Goal: Transaction & Acquisition: Purchase product/service

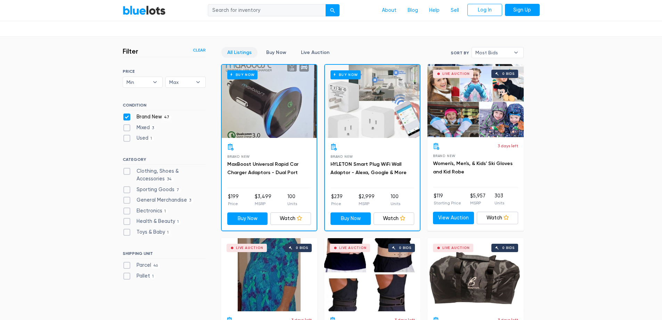
scroll to position [118, 0]
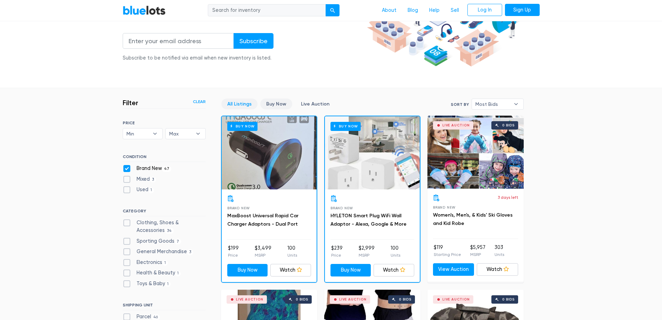
click at [271, 102] on link "Buy Now" at bounding box center [276, 103] width 32 height 11
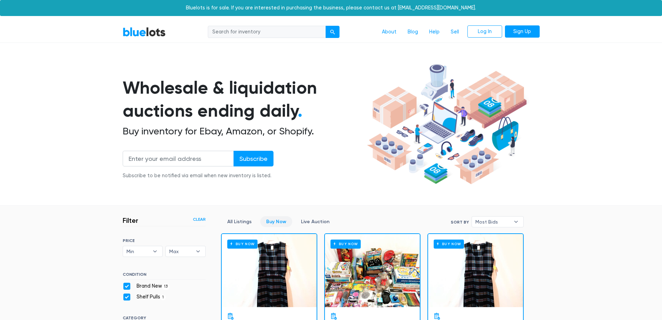
scroll to position [187, 0]
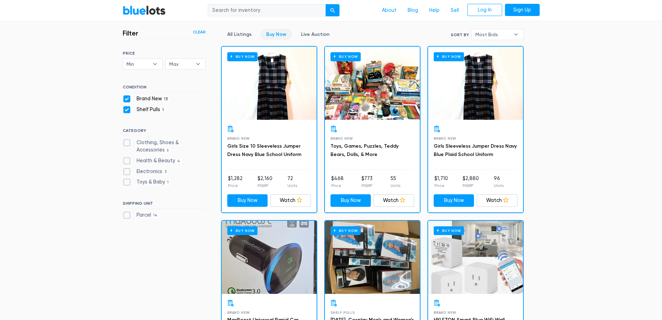
click at [127, 109] on label "Shelf Pulls 1" at bounding box center [144, 110] width 43 height 8
click at [127, 109] on Pulls"] "Shelf Pulls 1" at bounding box center [125, 108] width 5 height 5
checkbox Pulls"] "false"
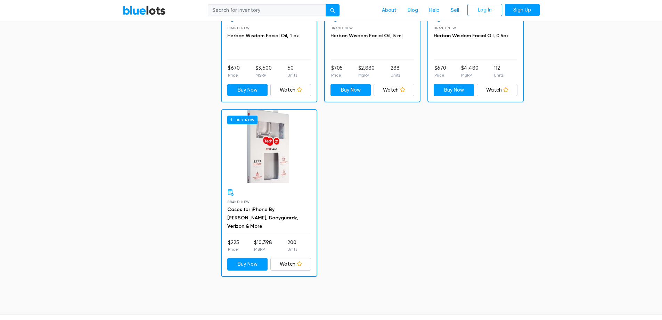
scroll to position [813, 0]
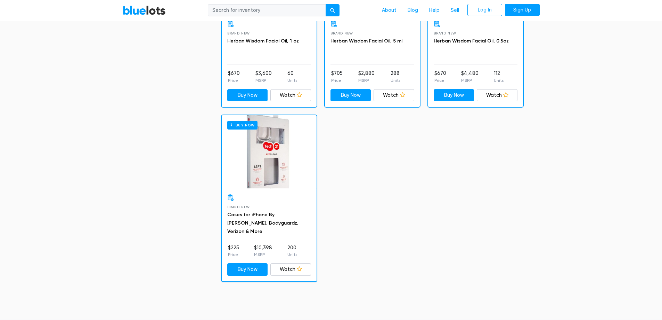
click at [299, 174] on div "Buy Now" at bounding box center [269, 151] width 95 height 73
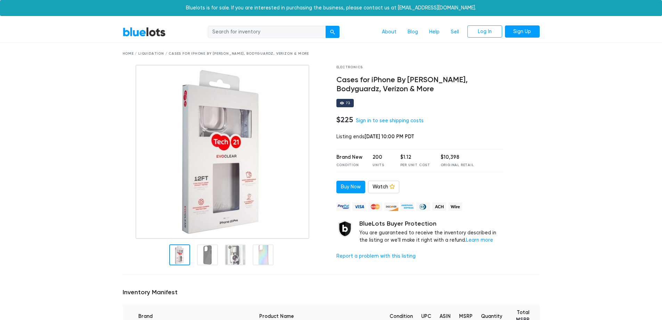
click at [154, 35] on link "BlueLots" at bounding box center [144, 32] width 43 height 10
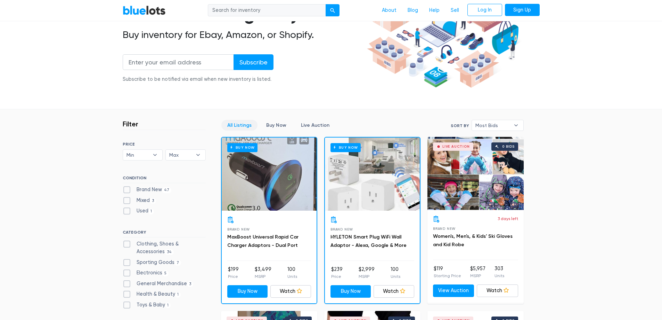
scroll to position [104, 0]
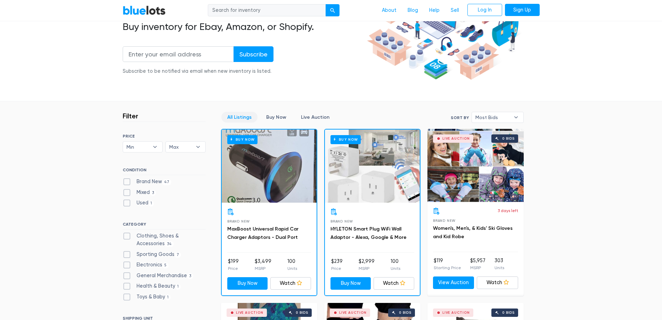
click at [151, 181] on label "Brand New 47" at bounding box center [147, 182] width 49 height 8
click at [127, 181] on New"] "Brand New 47" at bounding box center [125, 180] width 5 height 5
checkbox New"] "true"
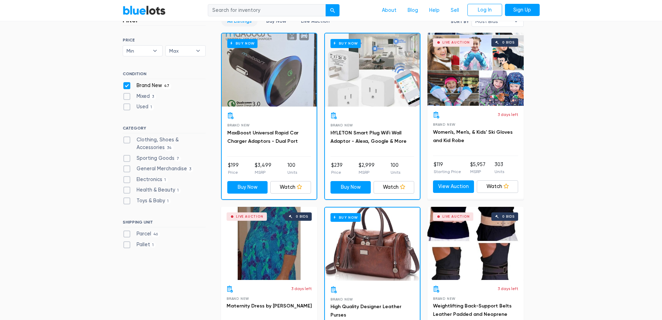
scroll to position [222, 0]
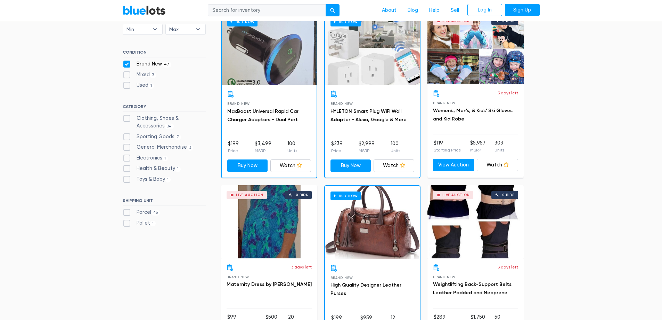
click at [128, 222] on label "Pallet 1" at bounding box center [139, 223] width 33 height 8
click at [127, 222] on input "Pallet 1" at bounding box center [125, 221] width 5 height 5
checkbox input "true"
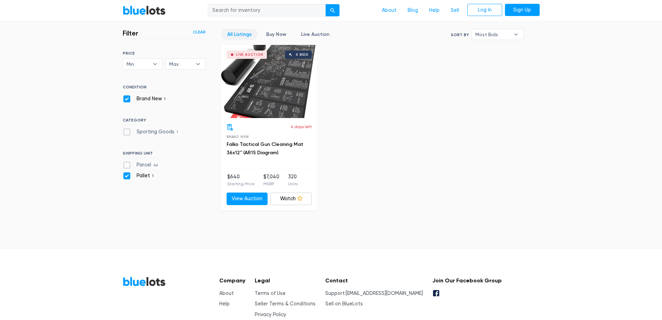
scroll to position [152, 0]
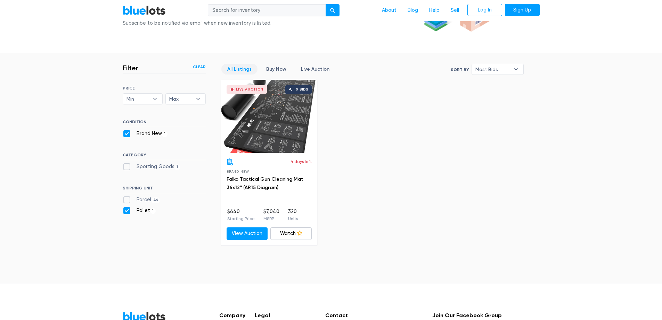
click at [125, 210] on label "Pallet 1" at bounding box center [139, 211] width 33 height 8
click at [125, 210] on input "Pallet 1" at bounding box center [125, 209] width 5 height 5
checkbox input "false"
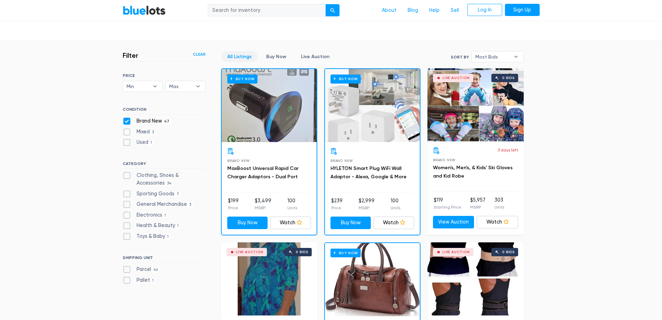
scroll to position [152, 0]
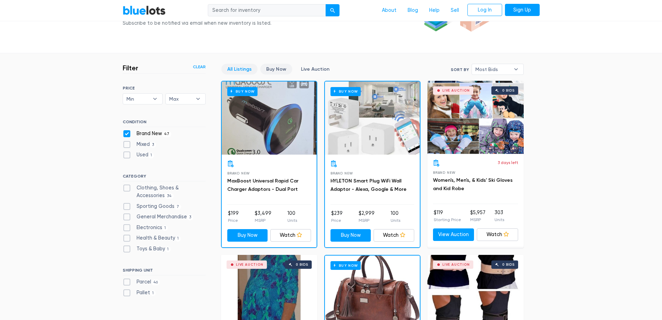
click at [268, 72] on link "Buy Now" at bounding box center [276, 69] width 32 height 11
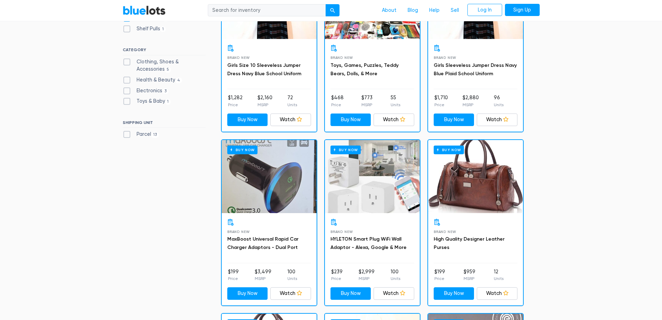
scroll to position [257, 0]
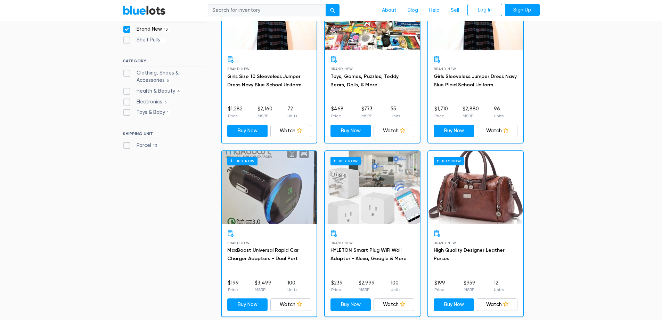
click at [491, 223] on div "Buy Now" at bounding box center [475, 187] width 95 height 73
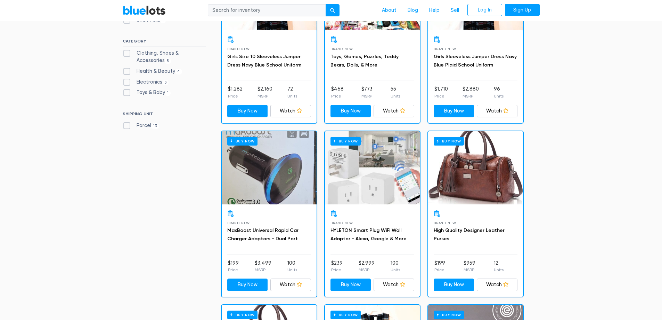
scroll to position [187, 0]
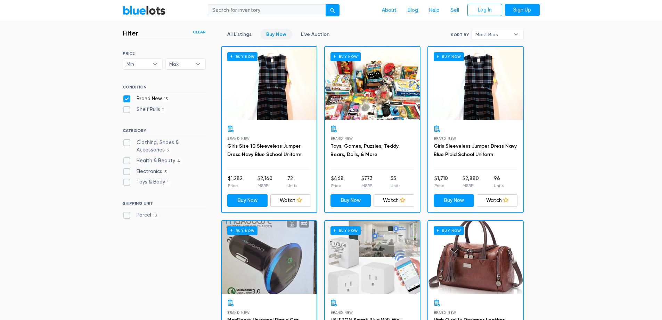
click at [387, 116] on div "Buy Now" at bounding box center [372, 83] width 95 height 73
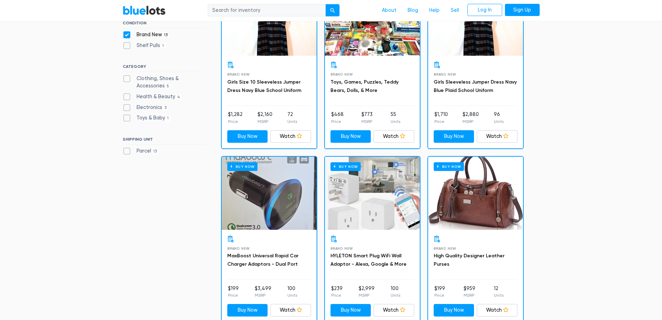
scroll to position [326, 0]
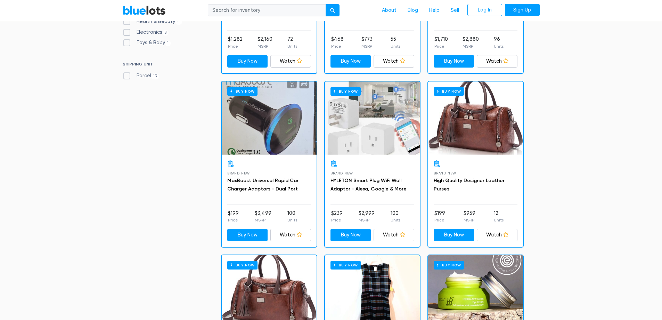
click at [273, 142] on div "Buy Now" at bounding box center [269, 117] width 95 height 73
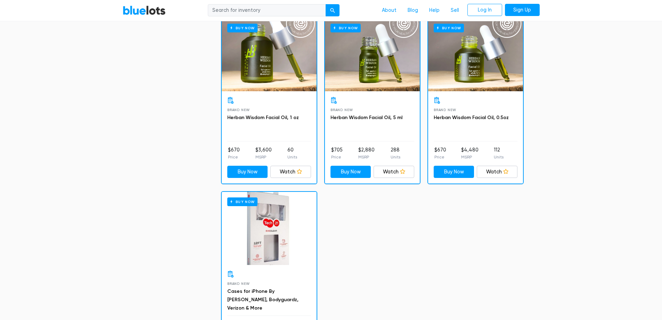
scroll to position [743, 0]
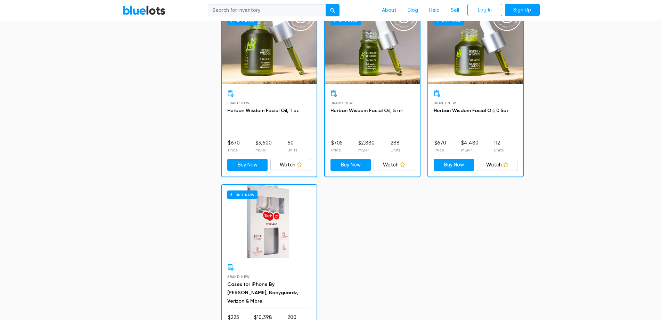
click at [271, 227] on div "Buy Now" at bounding box center [269, 221] width 95 height 73
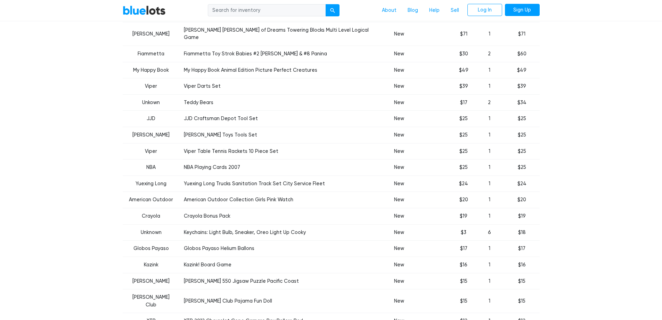
scroll to position [209, 0]
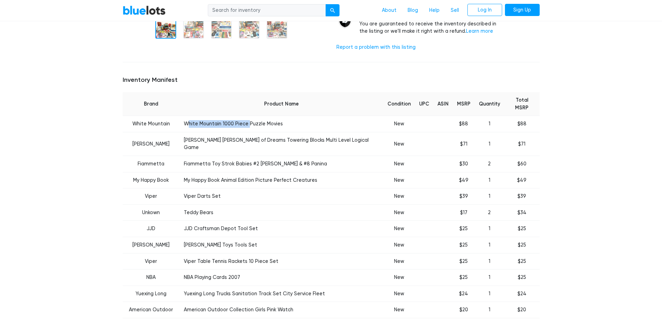
drag, startPoint x: 187, startPoint y: 107, endPoint x: 247, endPoint y: 105, distance: 59.8
click at [247, 116] on td "White Mountain 1000 Piece Puzzle Movies" at bounding box center [282, 124] width 204 height 16
click at [200, 116] on td "White Mountain 1000 Piece Puzzle Movies" at bounding box center [282, 124] width 204 height 16
drag, startPoint x: 182, startPoint y: 107, endPoint x: 277, endPoint y: 108, distance: 95.6
click at [277, 116] on td "White Mountain 1000 Piece Puzzle Movies" at bounding box center [282, 124] width 204 height 16
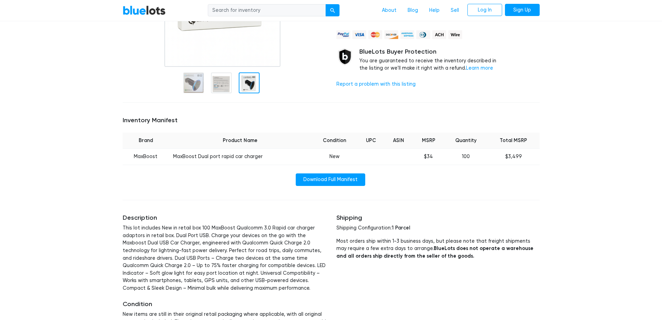
scroll to position [174, 0]
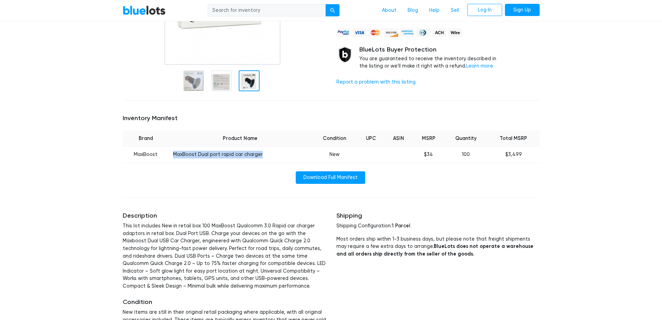
drag, startPoint x: 175, startPoint y: 155, endPoint x: 262, endPoint y: 154, distance: 87.3
click at [262, 154] on td "MaxBoost Dual port rapid car charger" at bounding box center [240, 154] width 143 height 16
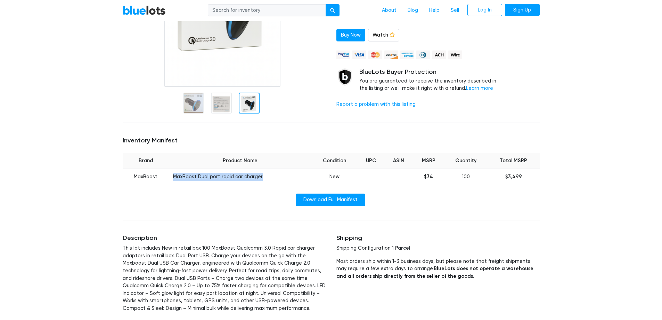
scroll to position [139, 0]
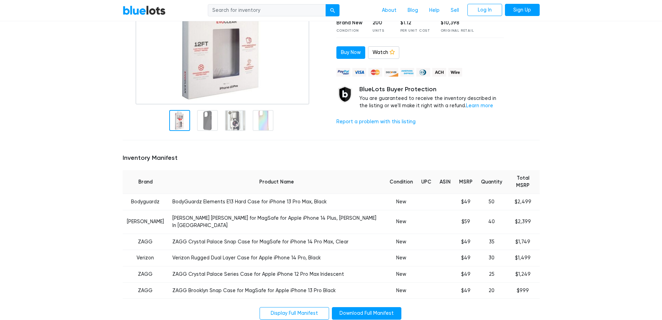
scroll to position [174, 0]
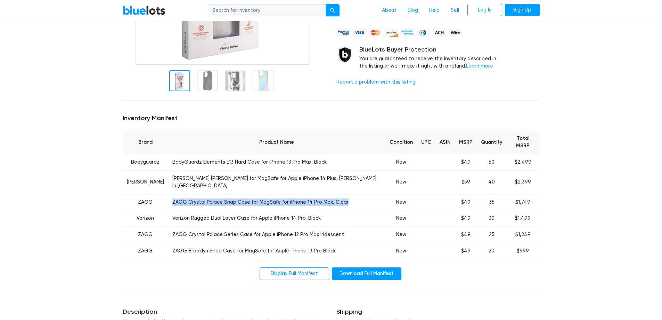
drag, startPoint x: 176, startPoint y: 186, endPoint x: 346, endPoint y: 189, distance: 170.1
click at [346, 194] on td "ZAGG Crystal Palace Snap Case for MagSafe for iPhone 14 Pro Max, Clear" at bounding box center [277, 202] width 218 height 16
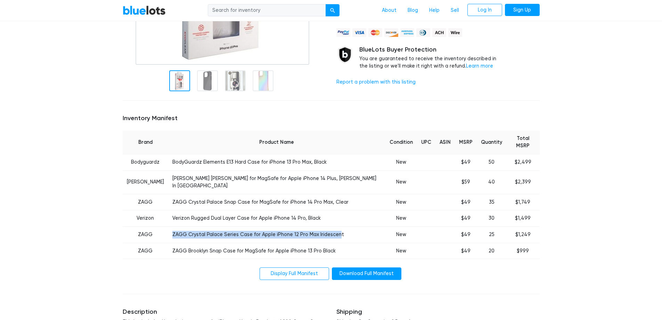
drag, startPoint x: 177, startPoint y: 218, endPoint x: 340, endPoint y: 220, distance: 163.4
click at [340, 226] on td "ZAGG Crystal Palace Series Case for Apple iPhone 12 Pro Max Iridescent" at bounding box center [277, 234] width 218 height 16
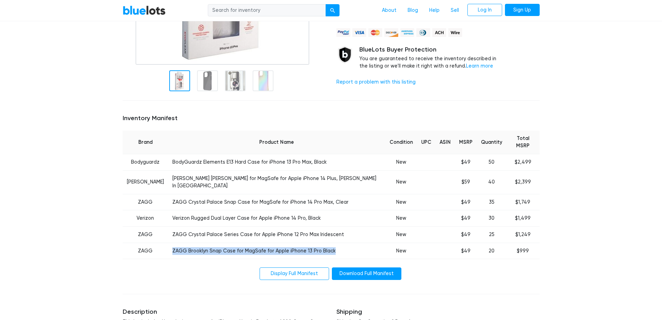
drag, startPoint x: 177, startPoint y: 235, endPoint x: 336, endPoint y: 232, distance: 159.3
click at [336, 242] on td "ZAGG Brooklyn Snap Case for MagSafe for Apple iPhone 13 Pro Black" at bounding box center [277, 250] width 218 height 16
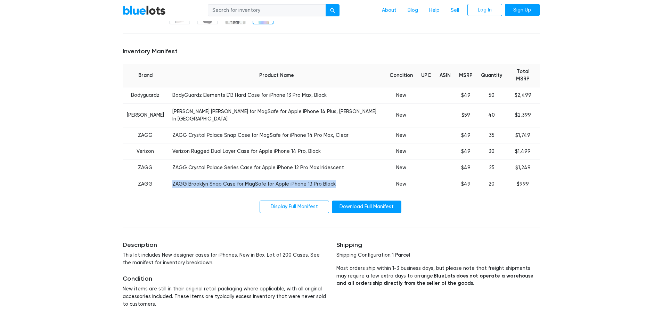
scroll to position [243, 0]
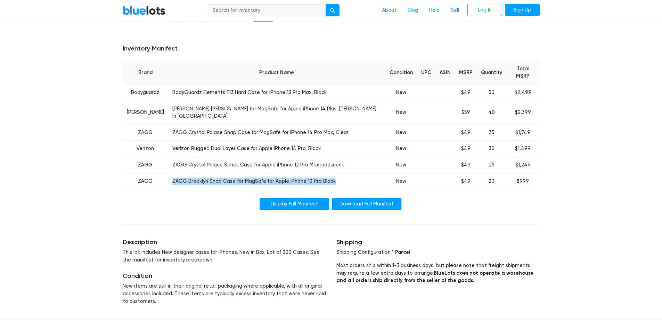
click at [302, 198] on link "Display Full Manifest" at bounding box center [295, 204] width 70 height 13
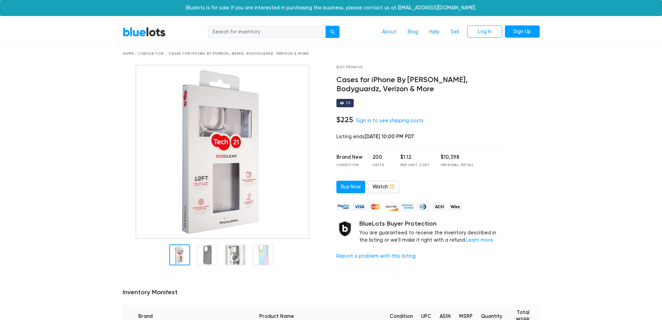
scroll to position [243, 0]
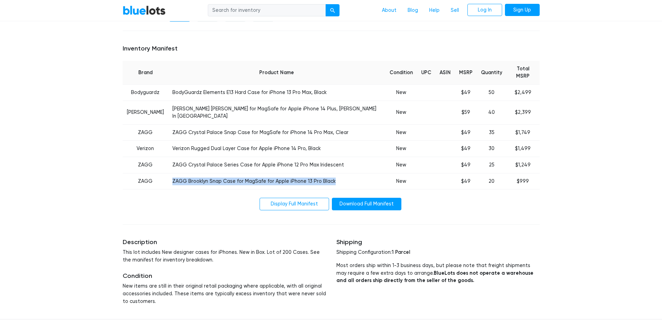
drag, startPoint x: 176, startPoint y: 163, endPoint x: 335, endPoint y: 166, distance: 159.6
click at [335, 173] on td "ZAGG Brooklyn Snap Case for MagSafe for Apple iPhone 13 Pro Black" at bounding box center [277, 181] width 218 height 16
